Goal: Check status: Check status

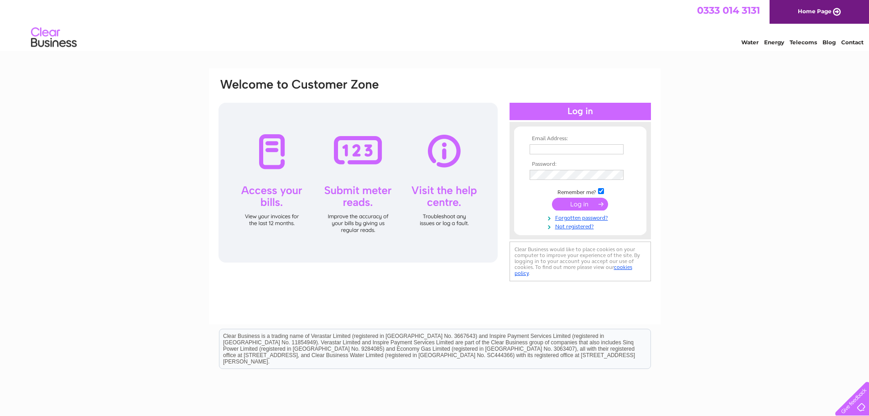
type input "office@doylefunerals.co.uk"
click at [578, 204] on input "submit" at bounding box center [580, 204] width 56 height 13
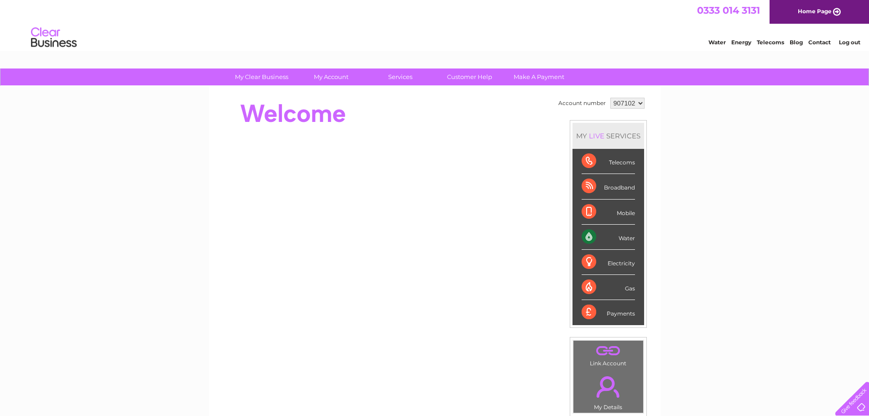
click at [586, 313] on div "Payments" at bounding box center [608, 312] width 53 height 25
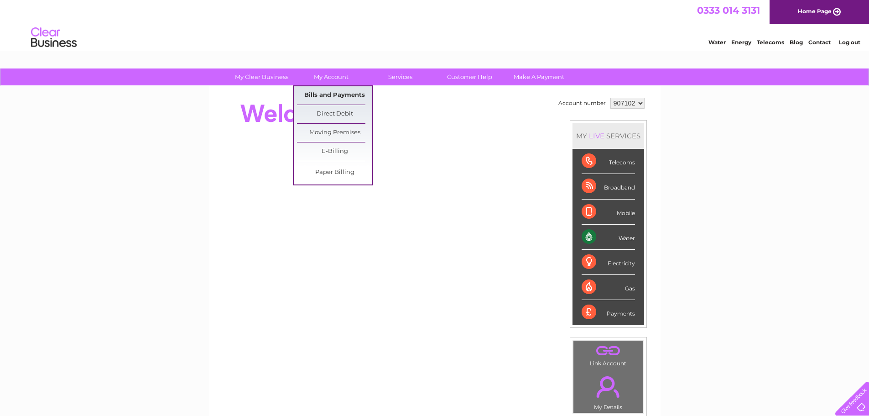
click at [335, 92] on link "Bills and Payments" at bounding box center [334, 95] width 75 height 18
